Goal: Navigation & Orientation: Find specific page/section

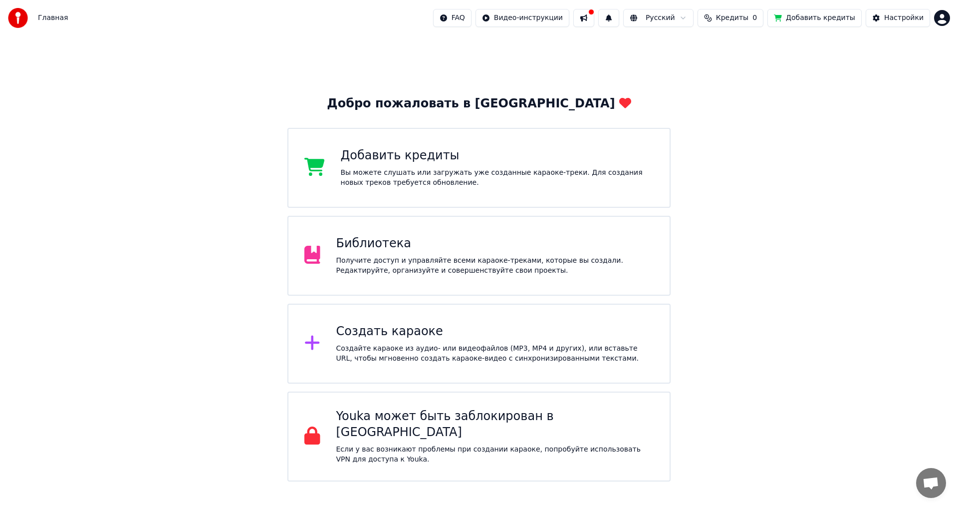
click at [403, 232] on div "Библиотека Получите доступ и управляйте всеми караоке-треками, которые вы созда…" at bounding box center [478, 256] width 383 height 80
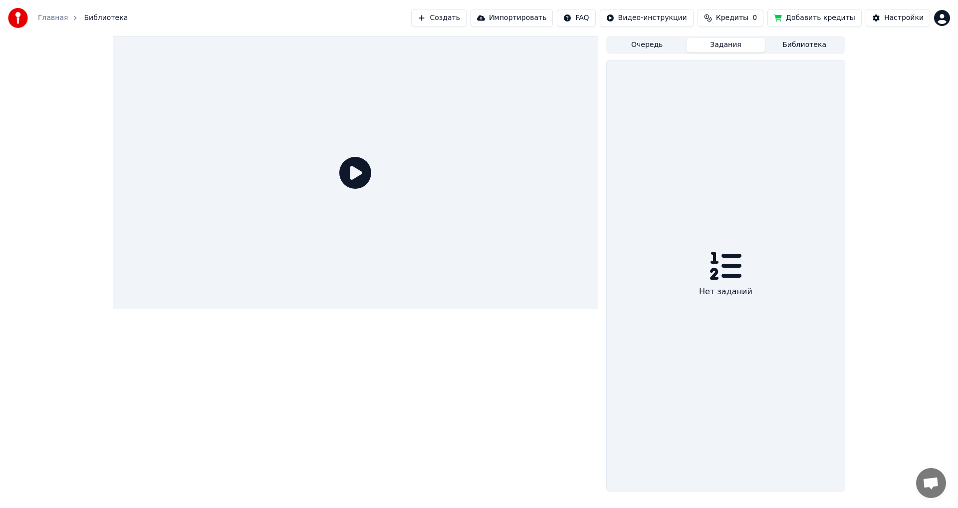
click at [714, 50] on button "Задания" at bounding box center [726, 45] width 79 height 14
click at [666, 41] on button "Очередь" at bounding box center [647, 45] width 79 height 14
click at [728, 49] on button "Задания" at bounding box center [726, 45] width 79 height 14
click at [798, 38] on button "Библиотека" at bounding box center [804, 45] width 79 height 14
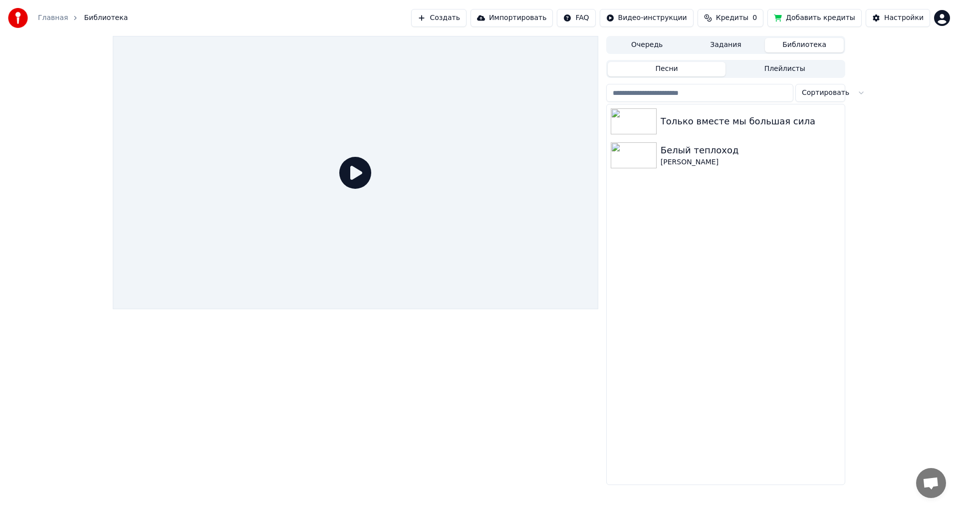
click at [50, 15] on link "Главная" at bounding box center [53, 18] width 30 height 10
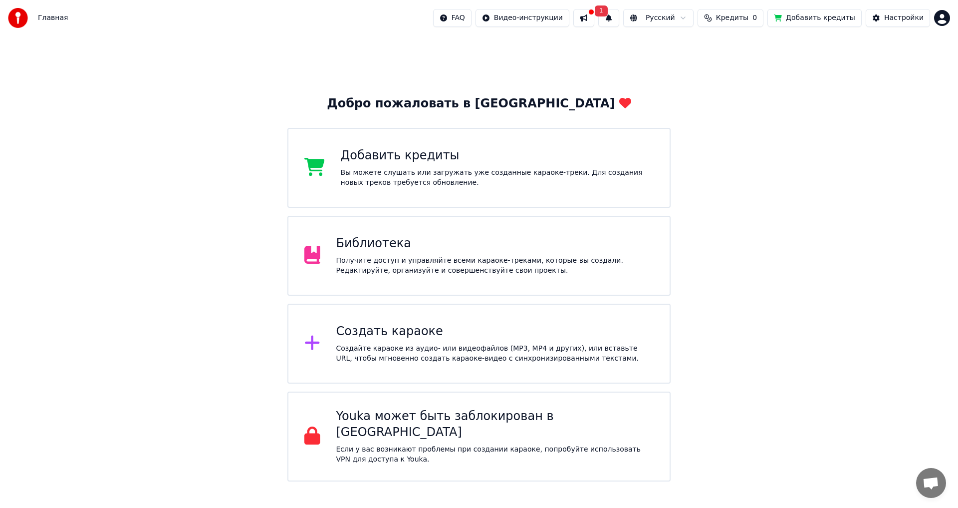
click at [594, 18] on button at bounding box center [583, 18] width 21 height 18
